Goal: Navigation & Orientation: Find specific page/section

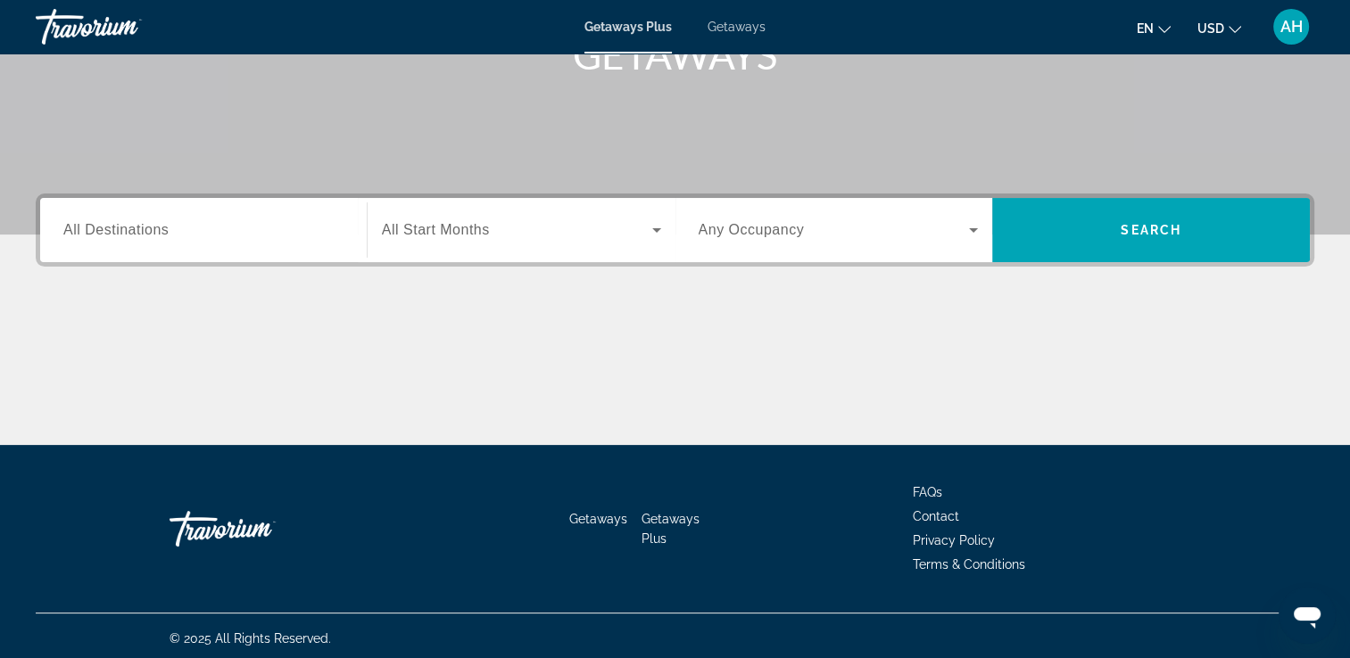
scroll to position [305, 0]
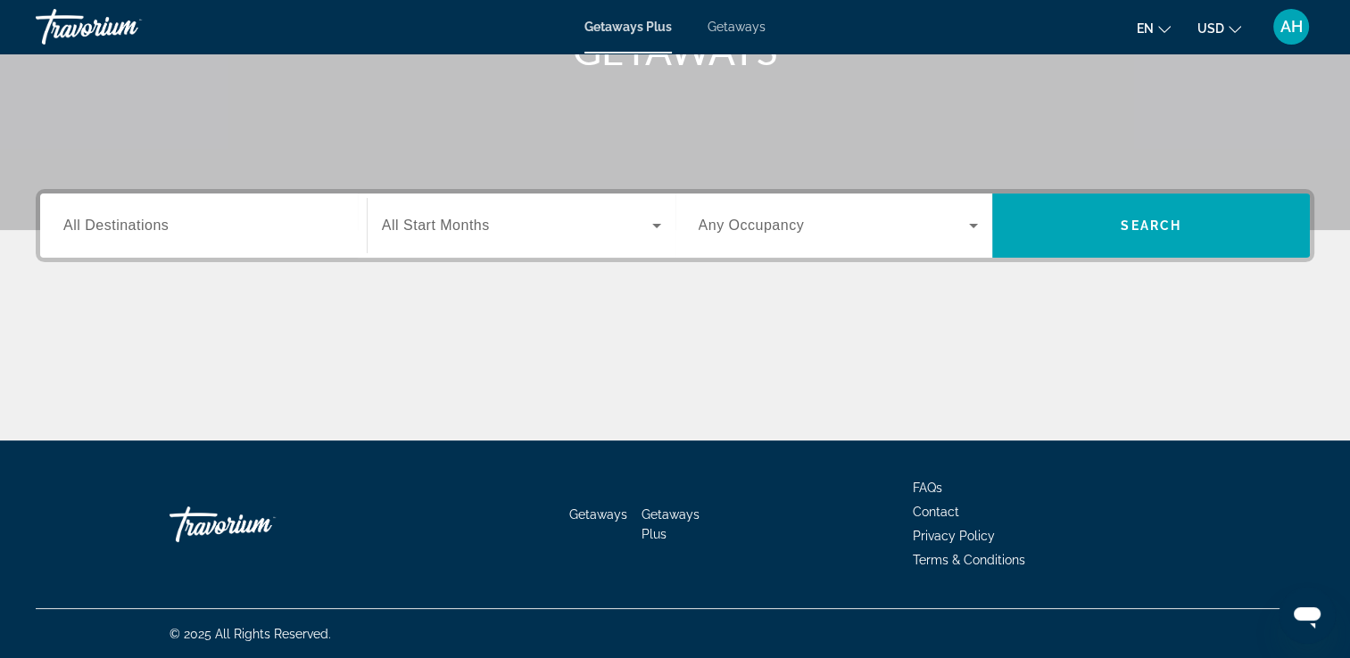
click at [133, 231] on span "All Destinations" at bounding box center [115, 225] width 105 height 15
click at [133, 231] on input "Destination All Destinations" at bounding box center [203, 226] width 280 height 21
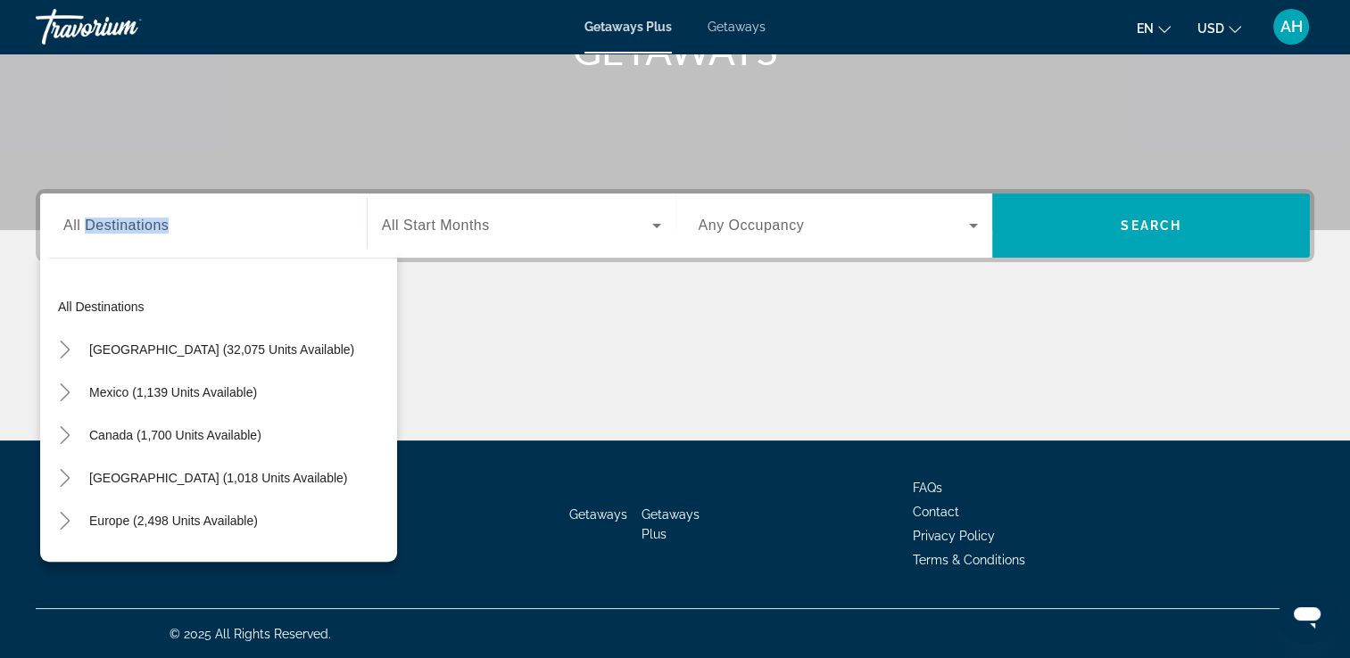
click at [133, 231] on span "All Destinations" at bounding box center [115, 225] width 105 height 15
click at [133, 231] on input "Destination All Destinations" at bounding box center [203, 226] width 280 height 21
click at [489, 307] on div "Main content" at bounding box center [675, 374] width 1278 height 134
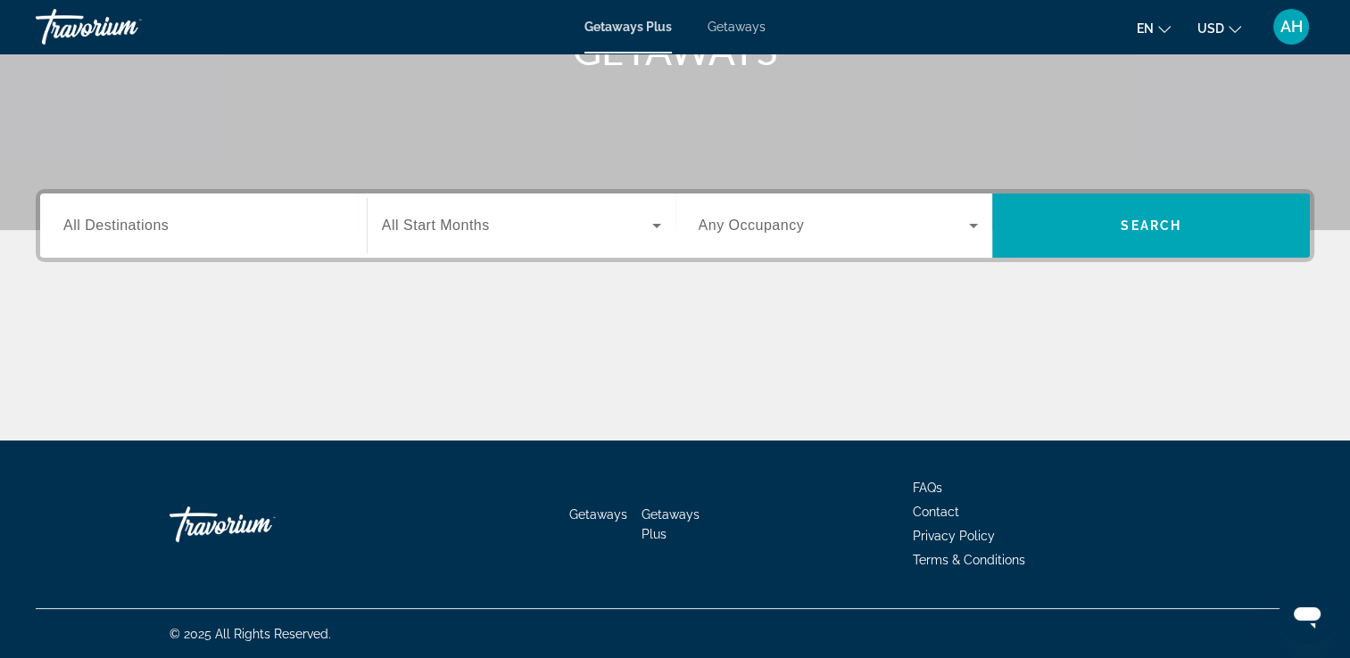
click at [0, 273] on html "Skip to main content Getaways Plus Getaways en English Español Français Italian…" at bounding box center [675, 24] width 1350 height 658
